Goal: Task Accomplishment & Management: Use online tool/utility

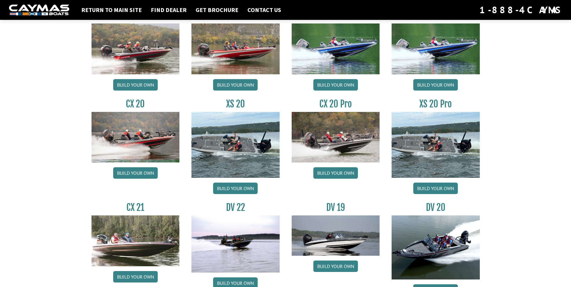
scroll to position [602, 0]
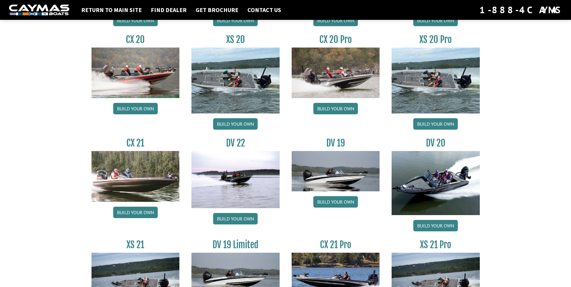
click at [435, 177] on img at bounding box center [436, 183] width 88 height 64
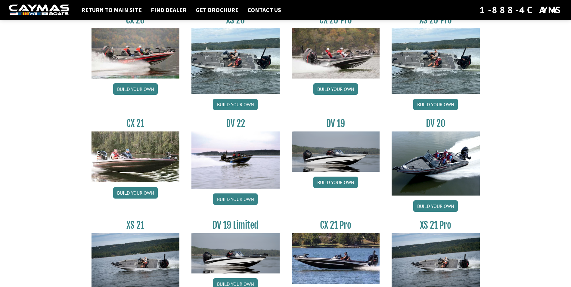
scroll to position [632, 0]
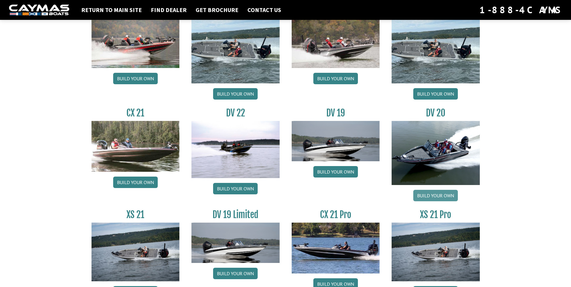
click at [433, 197] on link "Build your own" at bounding box center [435, 195] width 45 height 11
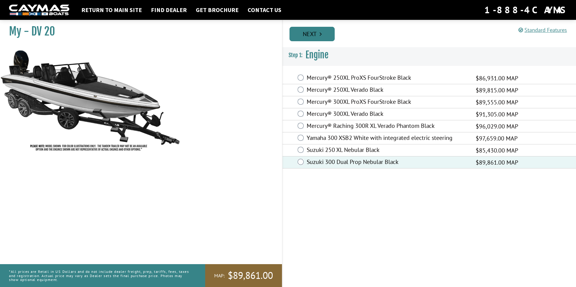
click at [293, 35] on link "Next" at bounding box center [311, 34] width 45 height 14
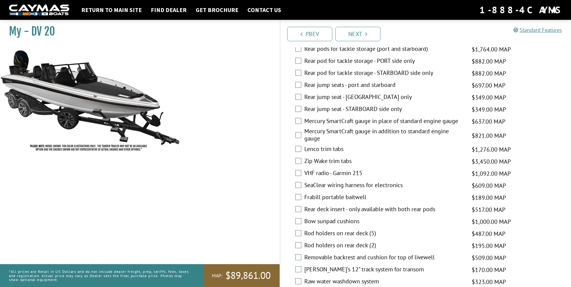
scroll to position [963, 0]
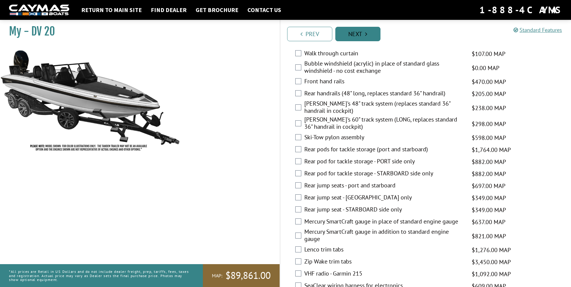
click at [339, 32] on link "Next" at bounding box center [357, 34] width 45 height 14
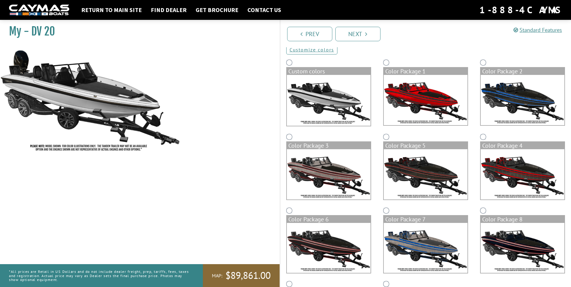
scroll to position [0, 0]
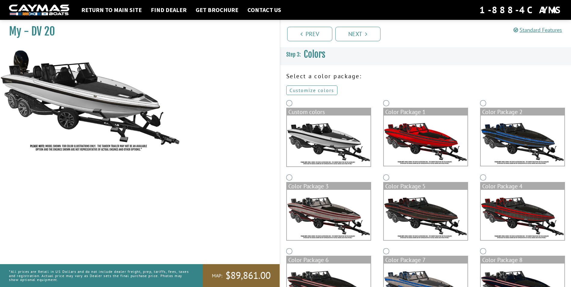
click at [300, 90] on link "Customize colors" at bounding box center [311, 90] width 51 height 10
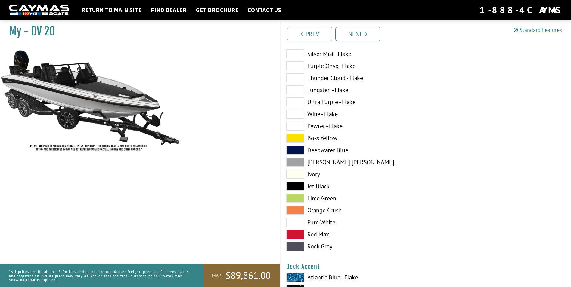
scroll to position [241, 0]
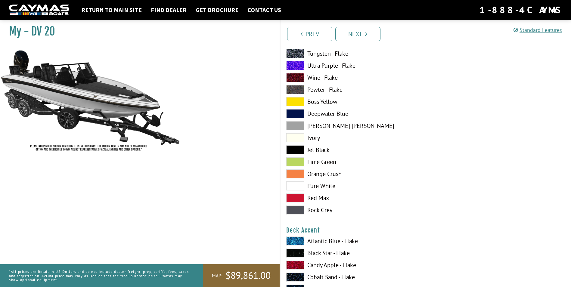
click at [297, 188] on span at bounding box center [295, 186] width 18 height 9
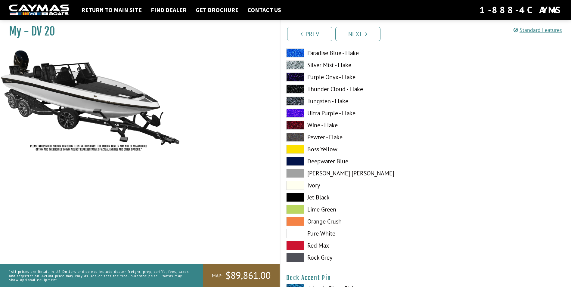
scroll to position [572, 0]
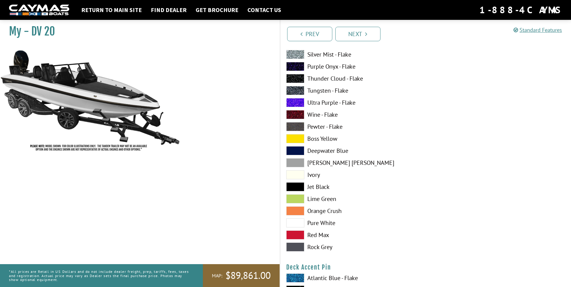
click at [295, 198] on span at bounding box center [295, 198] width 18 height 9
click at [289, 177] on span at bounding box center [295, 174] width 18 height 9
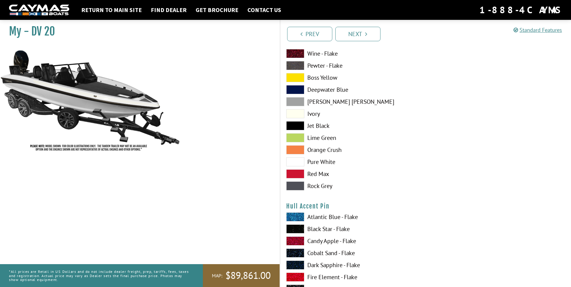
scroll to position [1746, 0]
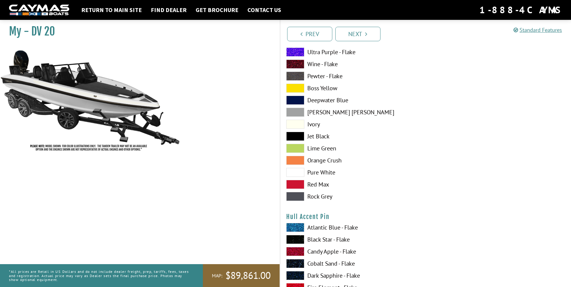
click at [296, 199] on span at bounding box center [295, 196] width 18 height 9
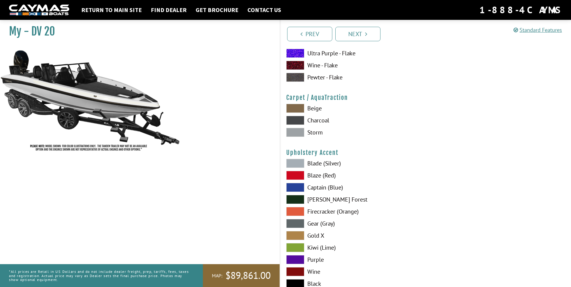
scroll to position [2739, 0]
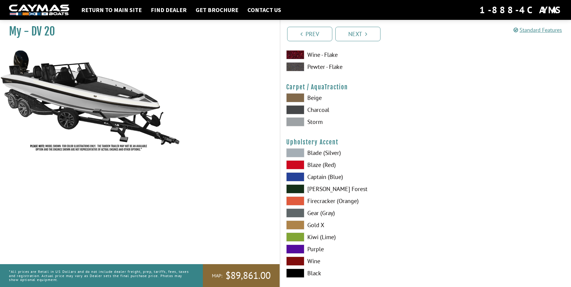
click at [297, 98] on span at bounding box center [295, 97] width 18 height 9
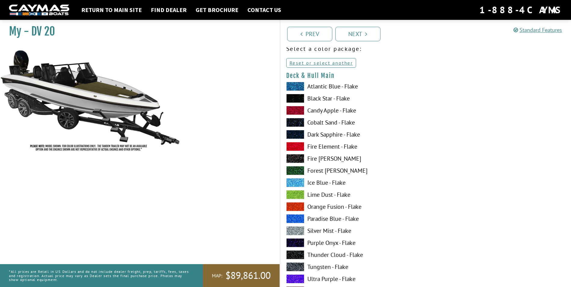
scroll to position [0, 0]
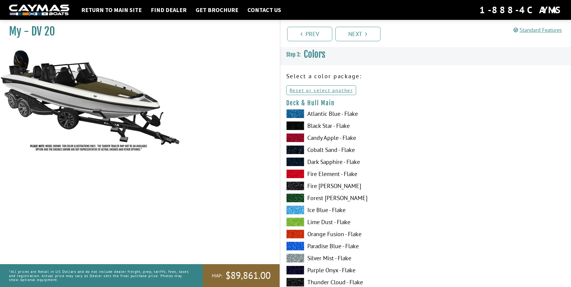
click at [302, 127] on span at bounding box center [295, 125] width 18 height 9
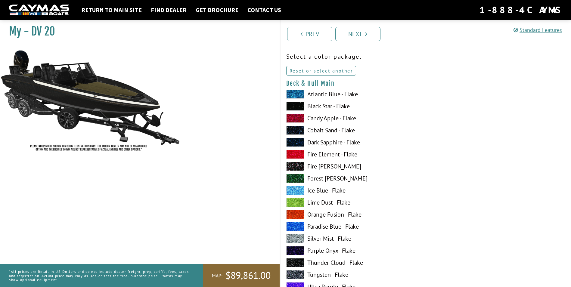
scroll to position [30, 0]
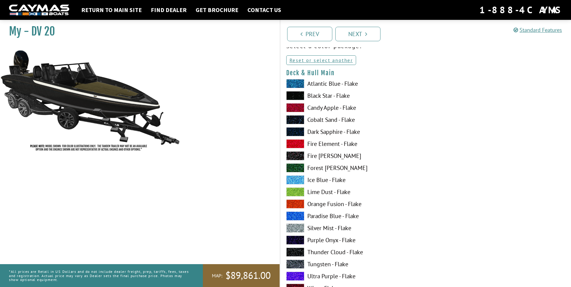
click at [298, 120] on span at bounding box center [295, 119] width 18 height 9
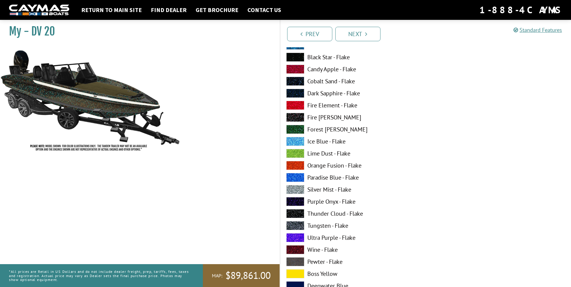
scroll to position [90, 0]
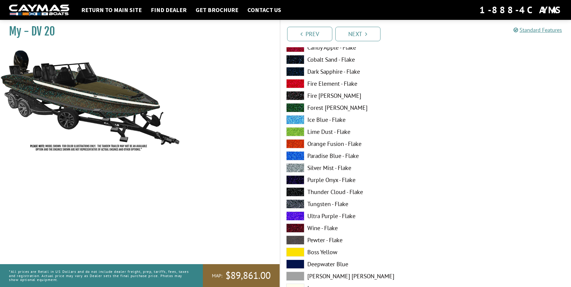
click at [295, 166] on span at bounding box center [295, 167] width 18 height 9
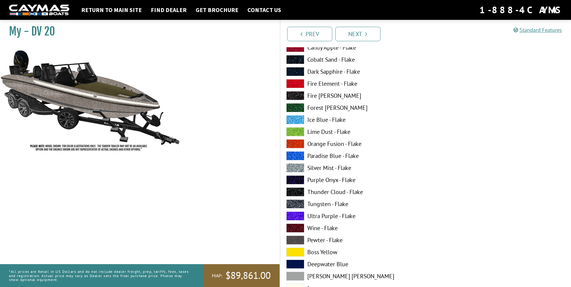
click at [291, 204] on span at bounding box center [295, 204] width 18 height 9
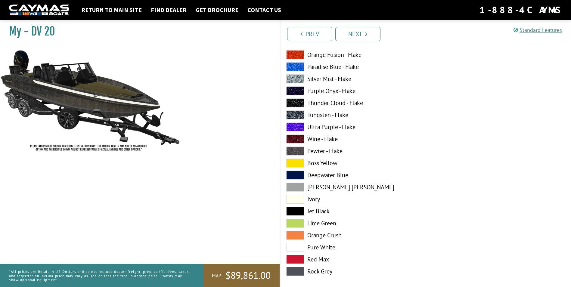
scroll to position [181, 0]
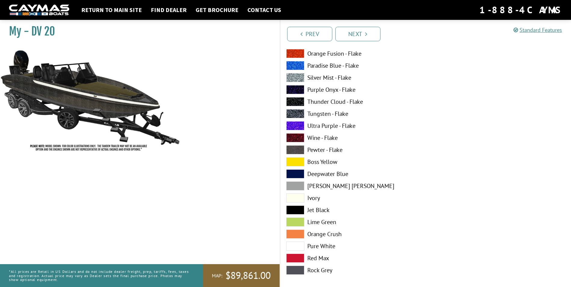
click at [293, 204] on div "Atlantic Blue - Flake Black Star - Flake Candy Apple - Flake Cobalt Sand - Flak…" at bounding box center [352, 103] width 145 height 349
click at [293, 207] on span at bounding box center [295, 210] width 18 height 9
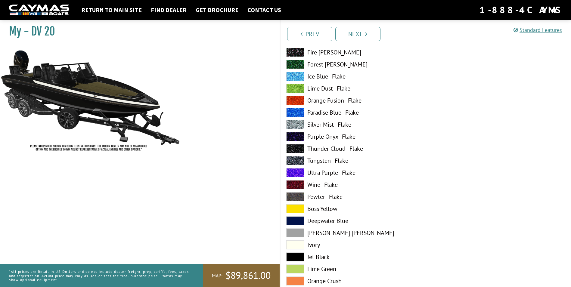
scroll to position [542, 0]
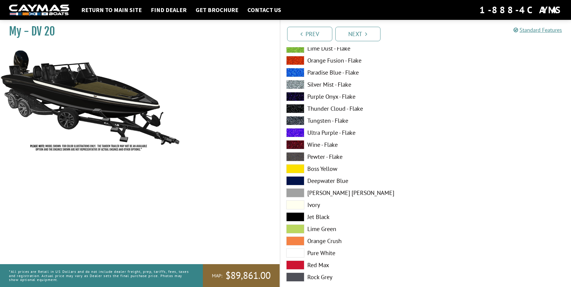
click at [293, 216] on span at bounding box center [295, 217] width 18 height 9
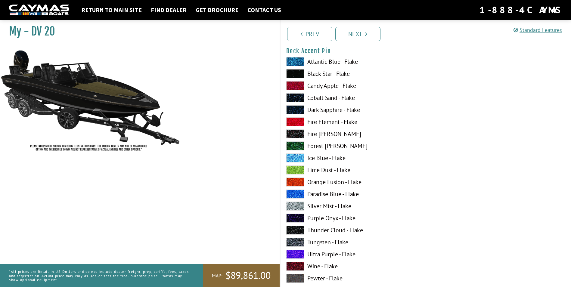
scroll to position [783, 0]
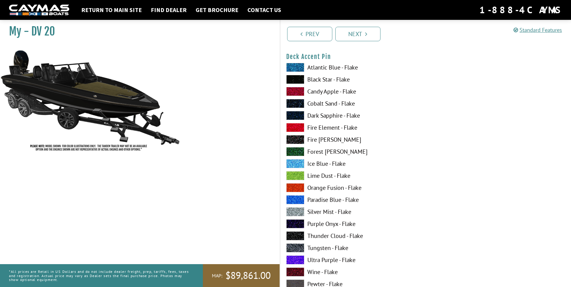
click at [293, 248] on span at bounding box center [295, 248] width 18 height 9
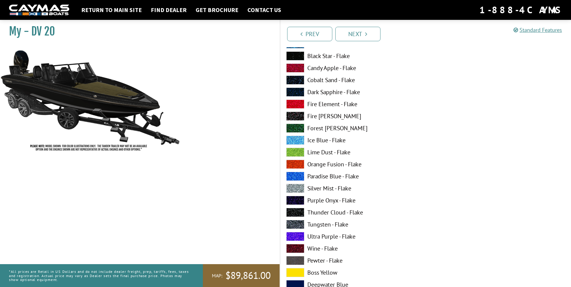
scroll to position [1054, 0]
click at [291, 224] on span at bounding box center [295, 224] width 18 height 9
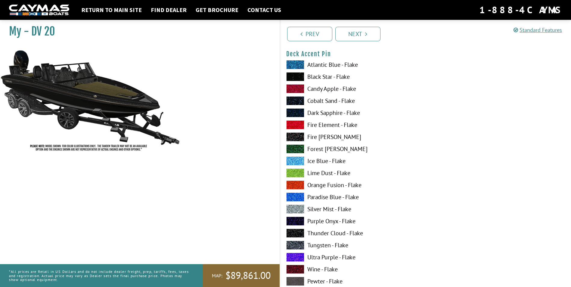
scroll to position [753, 0]
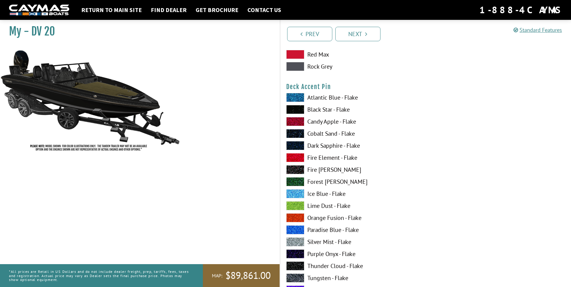
click at [291, 241] on span at bounding box center [295, 242] width 18 height 9
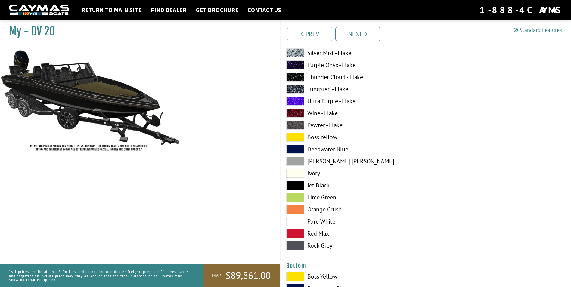
scroll to position [1234, 0]
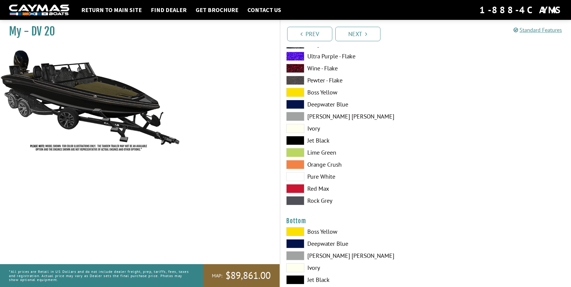
click at [295, 144] on span at bounding box center [295, 140] width 18 height 9
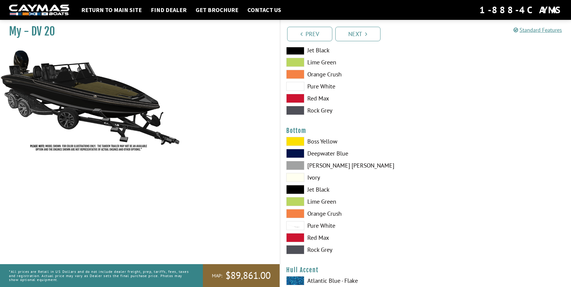
click at [297, 191] on span at bounding box center [295, 189] width 18 height 9
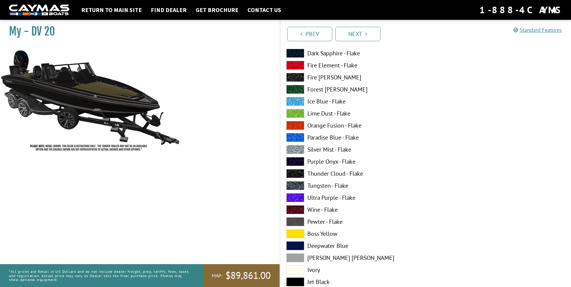
scroll to position [1656, 0]
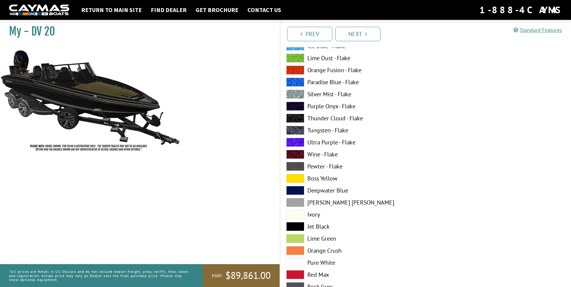
click at [294, 224] on span at bounding box center [295, 226] width 18 height 9
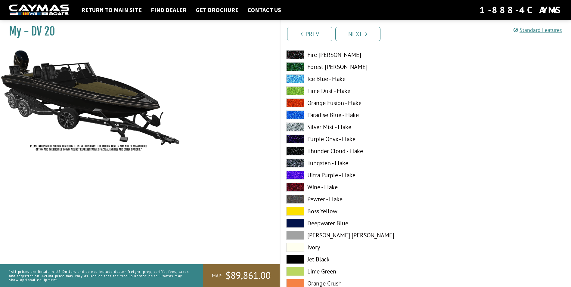
scroll to position [2318, 0]
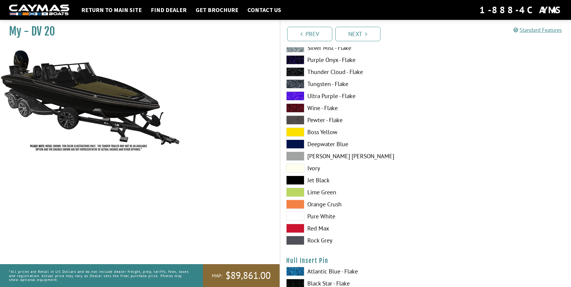
click at [292, 179] on span at bounding box center [295, 180] width 18 height 9
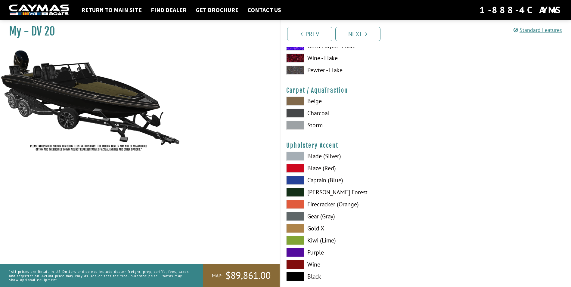
scroll to position [2770, 0]
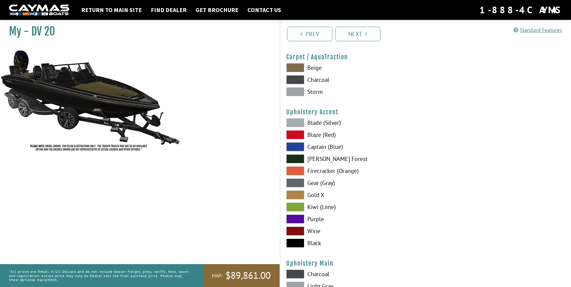
click at [291, 245] on span at bounding box center [295, 243] width 18 height 9
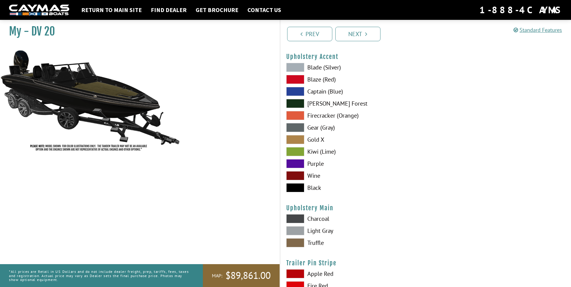
scroll to position [2860, 0]
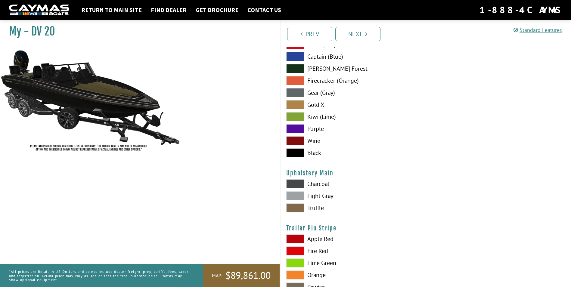
click at [294, 185] on span at bounding box center [295, 183] width 18 height 9
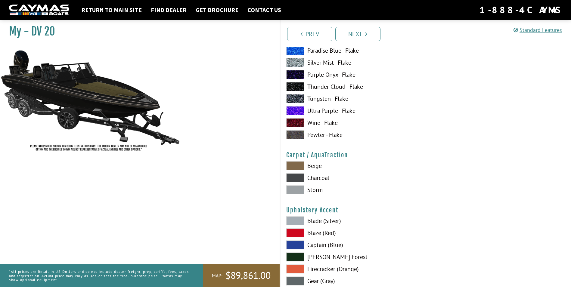
scroll to position [2641, 0]
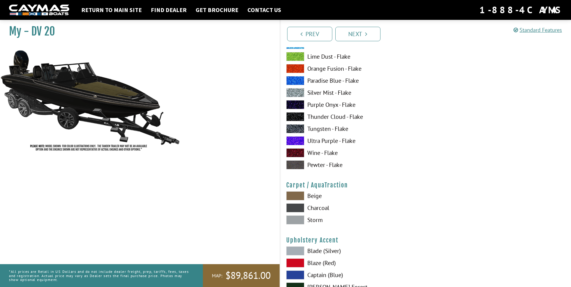
click at [299, 205] on span at bounding box center [295, 208] width 18 height 9
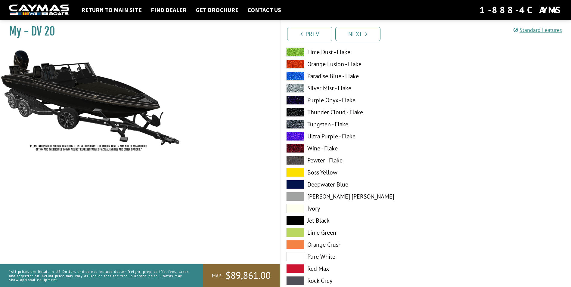
scroll to position [181, 0]
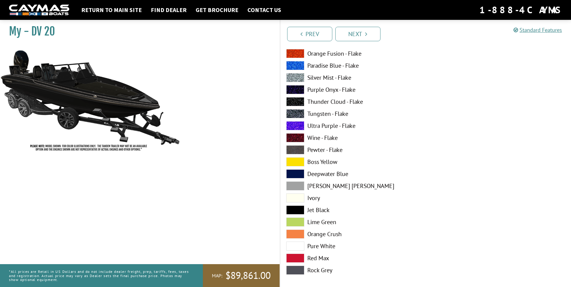
click at [296, 210] on span at bounding box center [295, 210] width 18 height 9
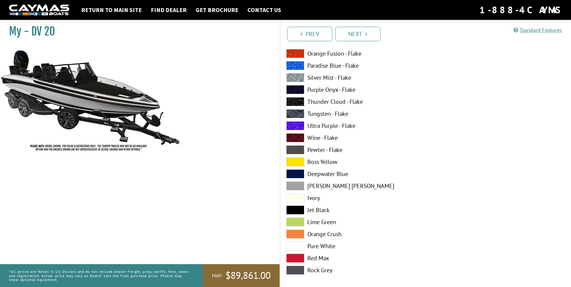
click at [295, 213] on span at bounding box center [295, 210] width 18 height 9
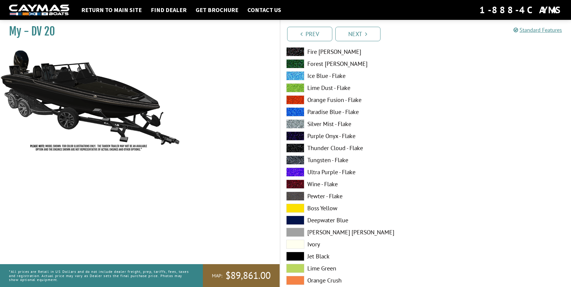
scroll to position [512, 0]
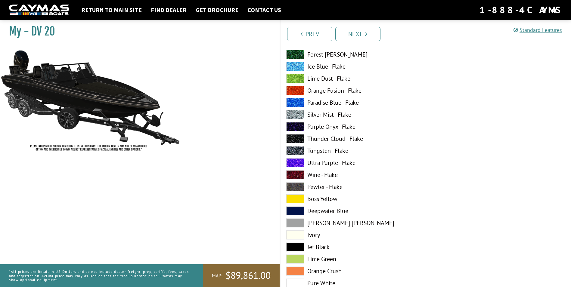
click at [289, 247] on span at bounding box center [295, 247] width 18 height 9
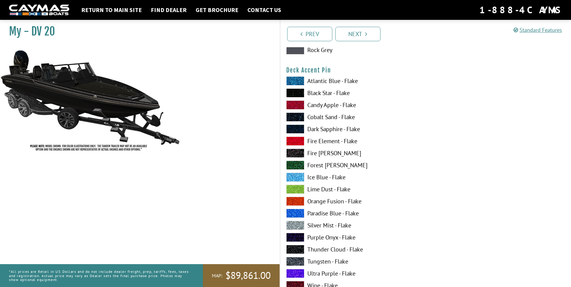
scroll to position [723, 0]
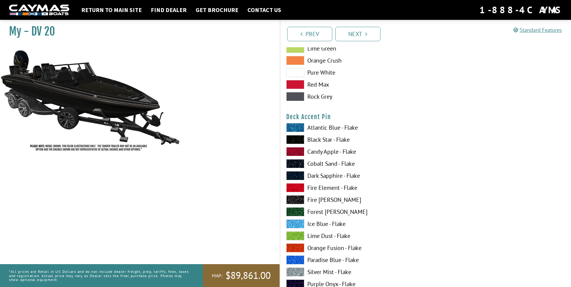
click at [291, 140] on span at bounding box center [295, 139] width 18 height 9
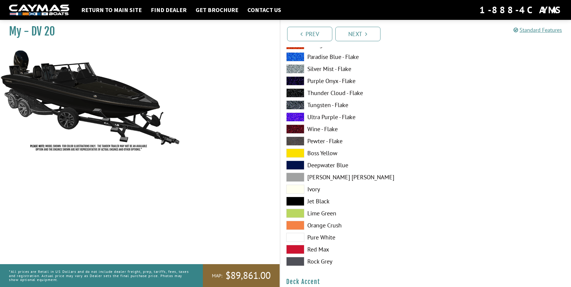
scroll to position [211, 0]
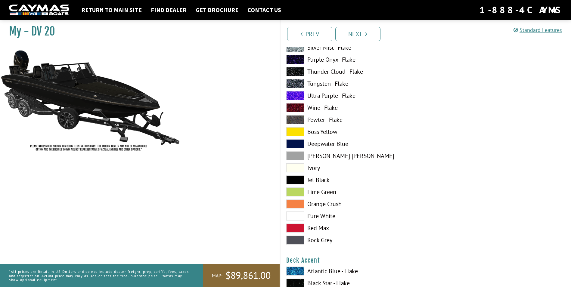
click at [294, 214] on span at bounding box center [295, 216] width 18 height 9
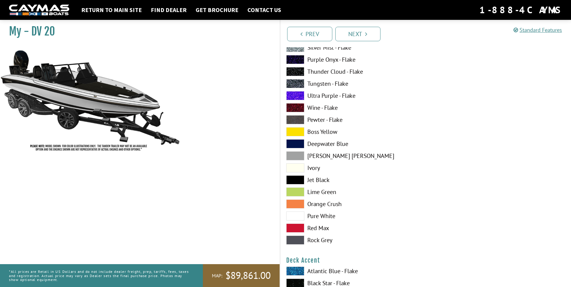
click at [296, 228] on span at bounding box center [295, 228] width 18 height 9
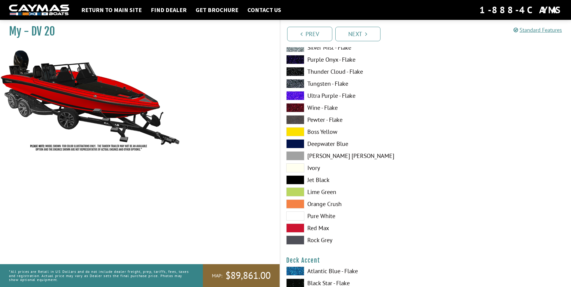
click at [291, 119] on span at bounding box center [295, 119] width 18 height 9
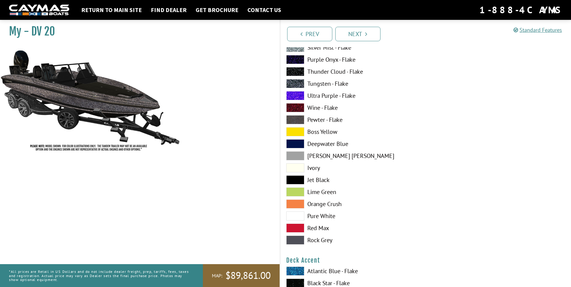
click at [294, 190] on span at bounding box center [295, 192] width 18 height 9
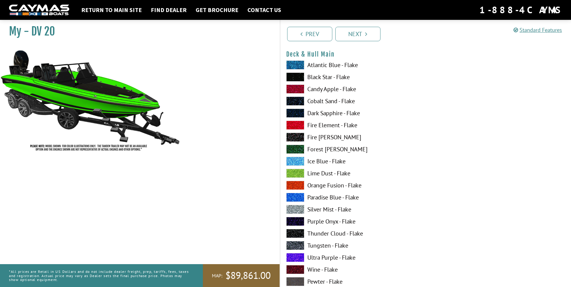
scroll to position [0, 0]
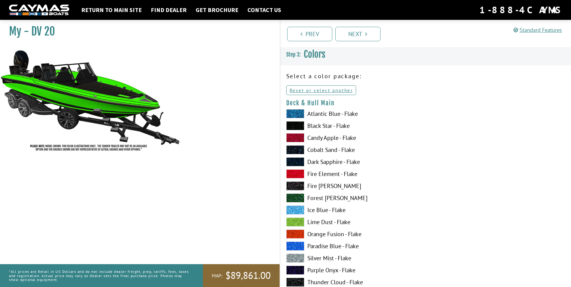
click at [293, 113] on span at bounding box center [295, 113] width 18 height 9
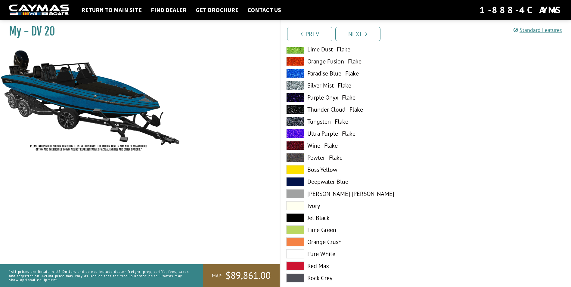
scroll to position [211, 0]
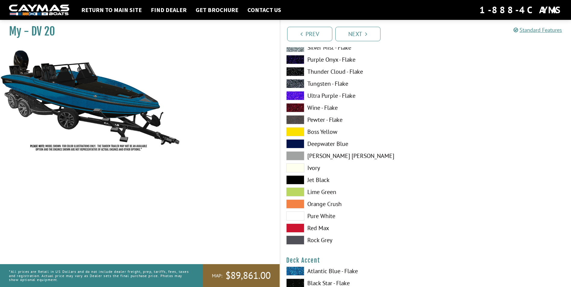
click at [293, 169] on span at bounding box center [295, 167] width 18 height 9
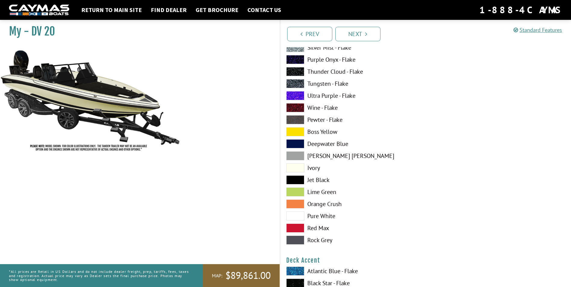
click at [292, 217] on span at bounding box center [295, 216] width 18 height 9
click at [293, 239] on span at bounding box center [295, 240] width 18 height 9
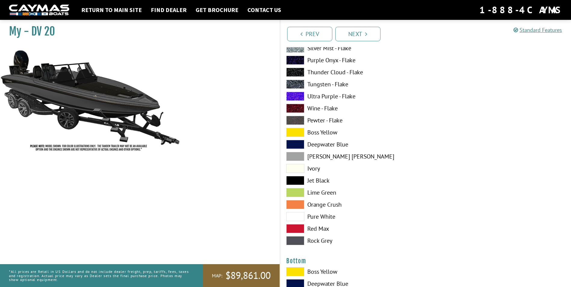
scroll to position [1204, 0]
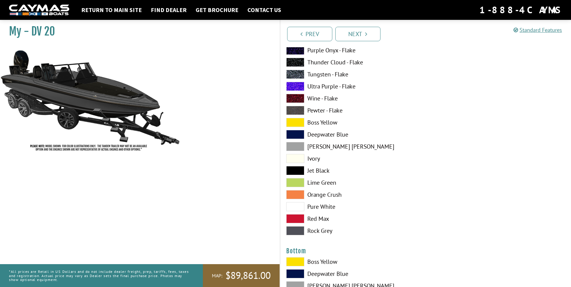
click at [292, 231] on span at bounding box center [295, 230] width 18 height 9
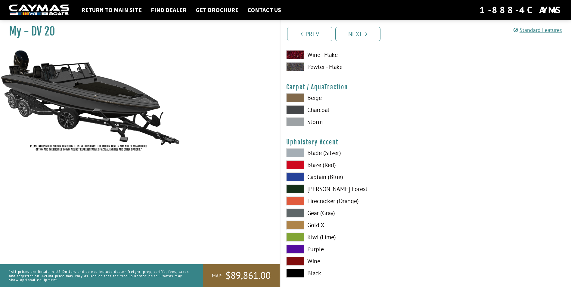
scroll to position [2770, 0]
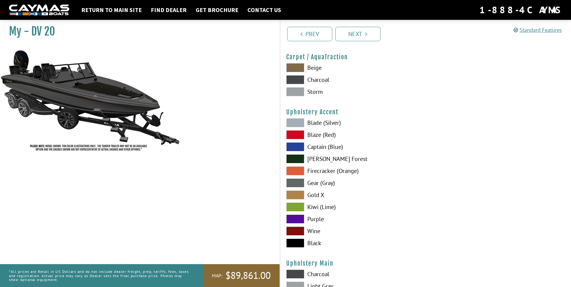
click at [294, 184] on span at bounding box center [295, 183] width 18 height 9
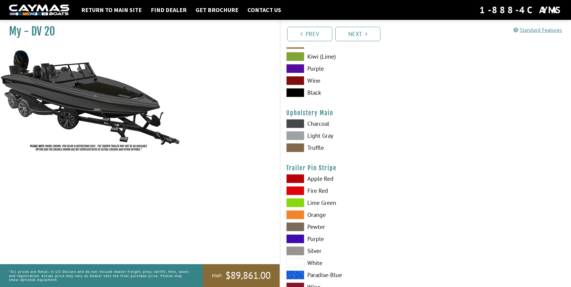
scroll to position [2942, 0]
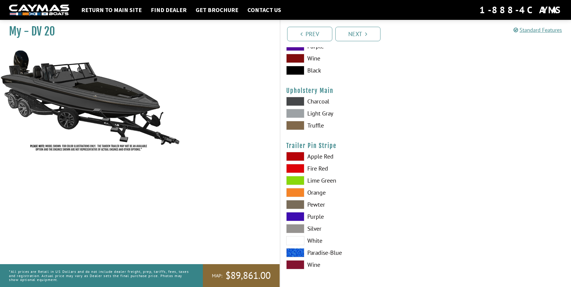
click at [292, 228] on span at bounding box center [295, 228] width 18 height 9
click at [297, 241] on span at bounding box center [295, 240] width 18 height 9
click at [287, 181] on span at bounding box center [295, 180] width 18 height 9
click at [293, 204] on span at bounding box center [295, 204] width 18 height 9
click at [295, 229] on span at bounding box center [295, 228] width 18 height 9
